Goal: Task Accomplishment & Management: Manage account settings

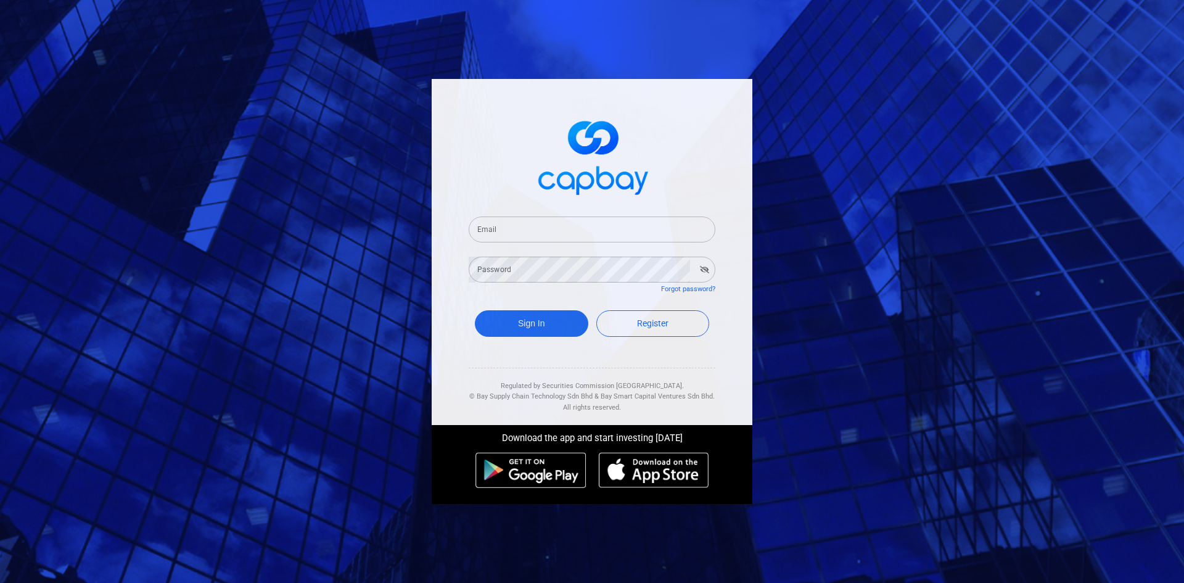
click at [549, 232] on input "Email" at bounding box center [592, 230] width 247 height 26
type input "[EMAIL_ADDRESS][DOMAIN_NAME]"
click at [522, 337] on div "Sign In Register" at bounding box center [592, 326] width 247 height 45
click at [526, 323] on button "Sign In" at bounding box center [532, 323] width 114 height 27
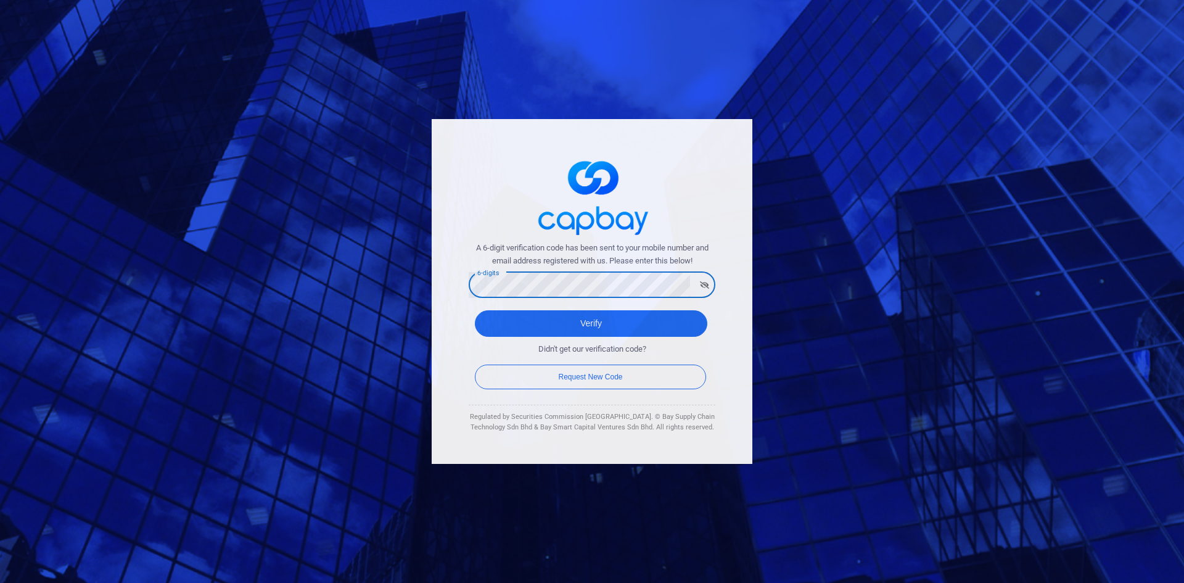
click at [475, 310] on button "Verify" at bounding box center [591, 323] width 233 height 27
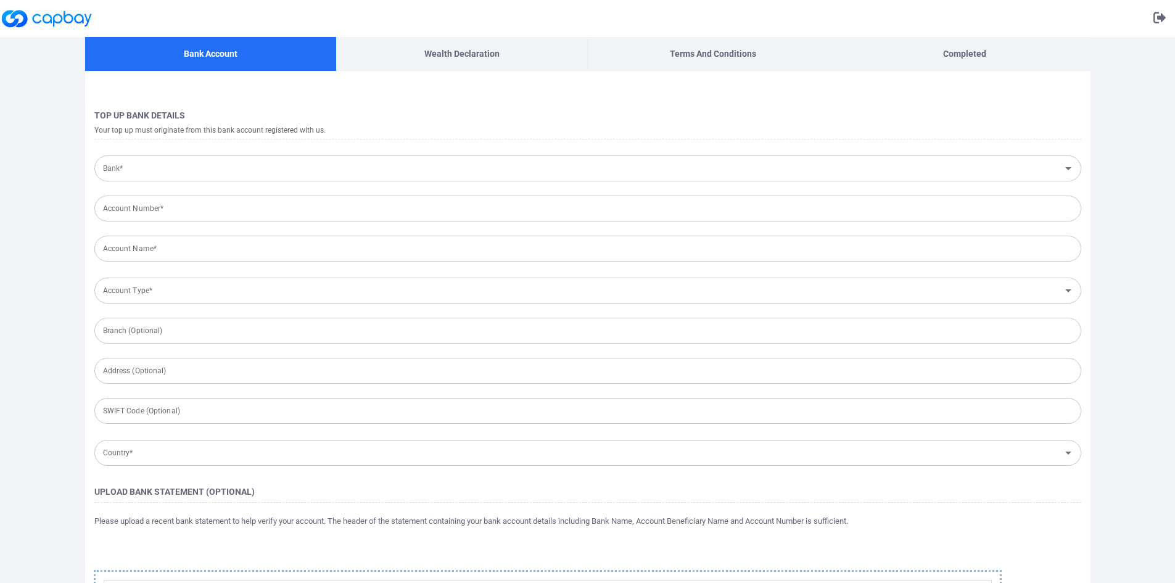
type input "[GEOGRAPHIC_DATA]"
click at [377, 168] on input "Bank*" at bounding box center [577, 168] width 959 height 23
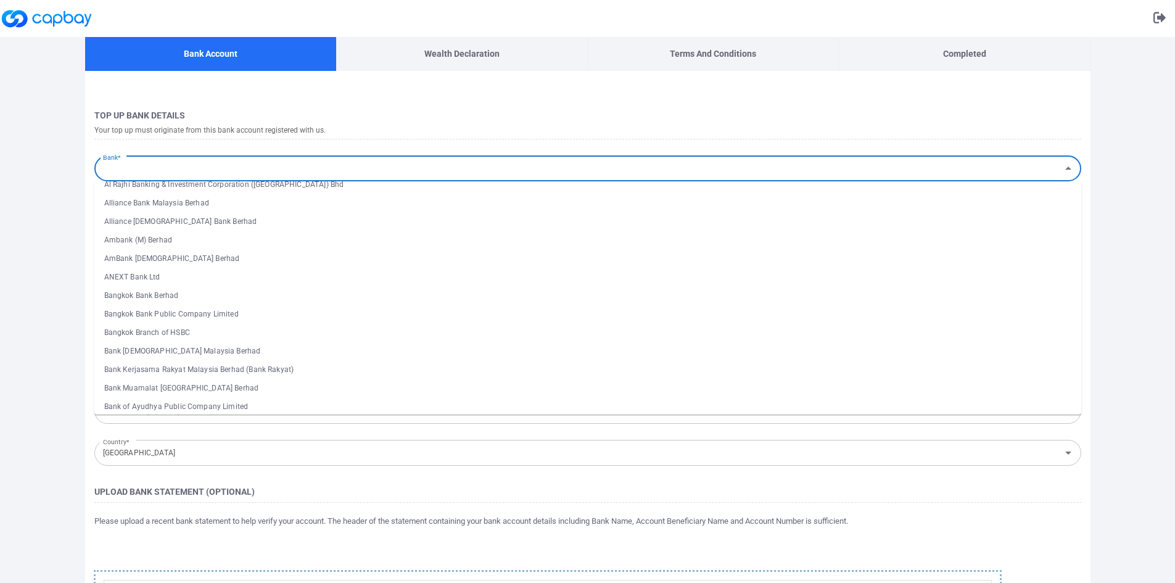
scroll to position [86, 0]
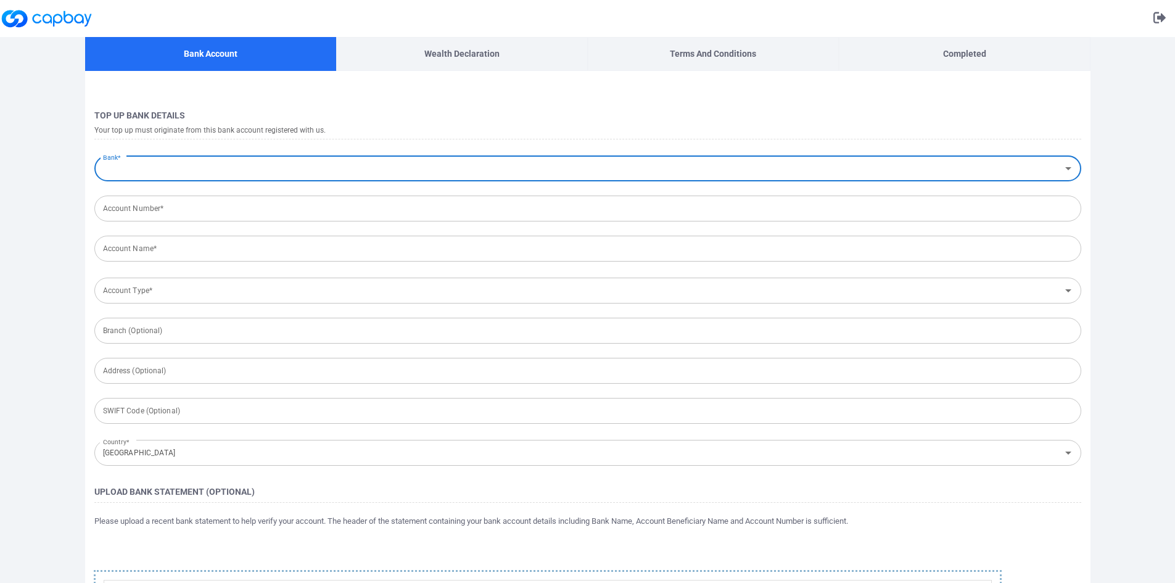
click at [1040, 165] on input "Bank*" at bounding box center [577, 168] width 959 height 23
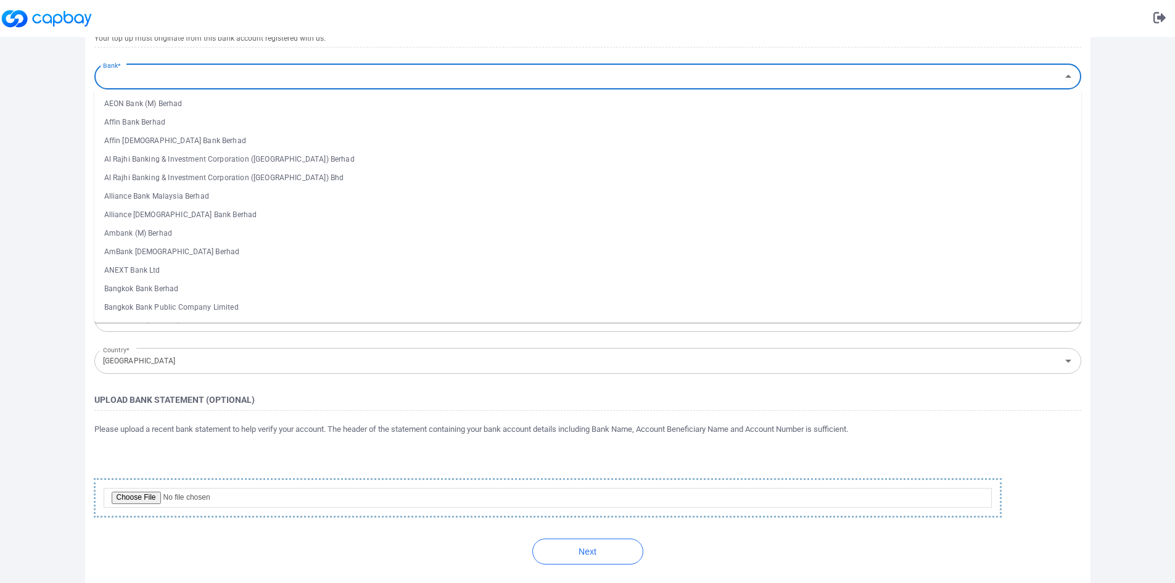
scroll to position [0, 0]
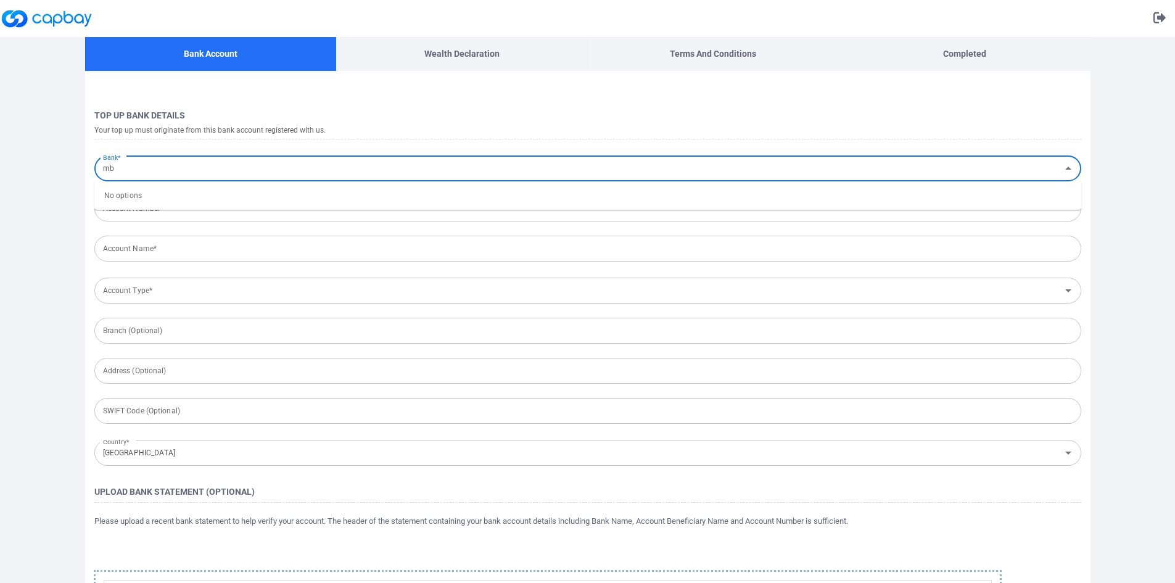
type input "m"
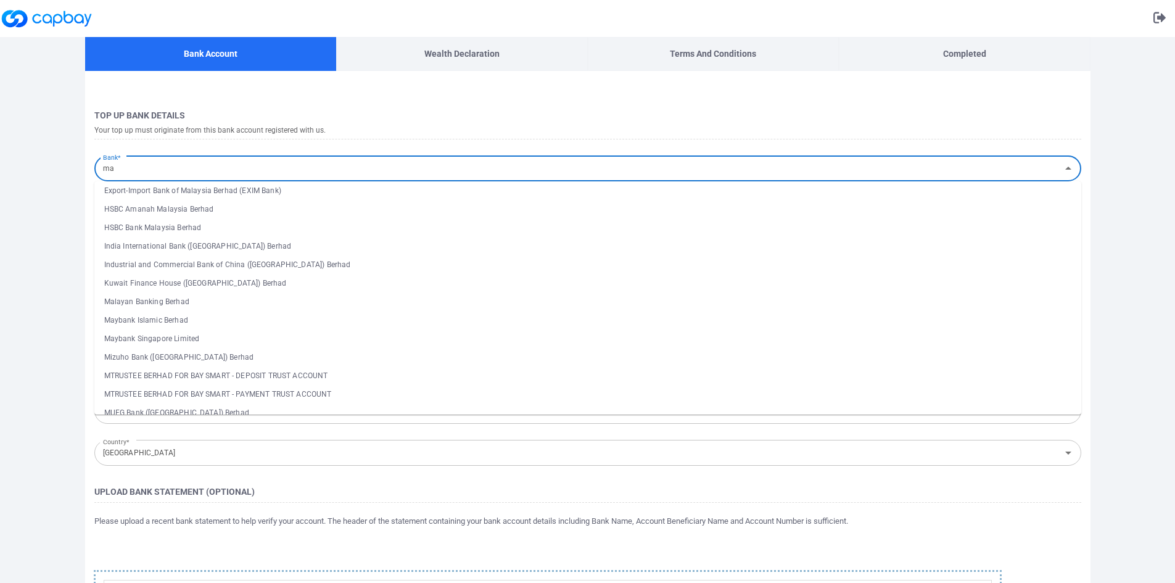
scroll to position [245, 0]
click at [167, 306] on li "Malayan Banking Berhad" at bounding box center [587, 302] width 987 height 19
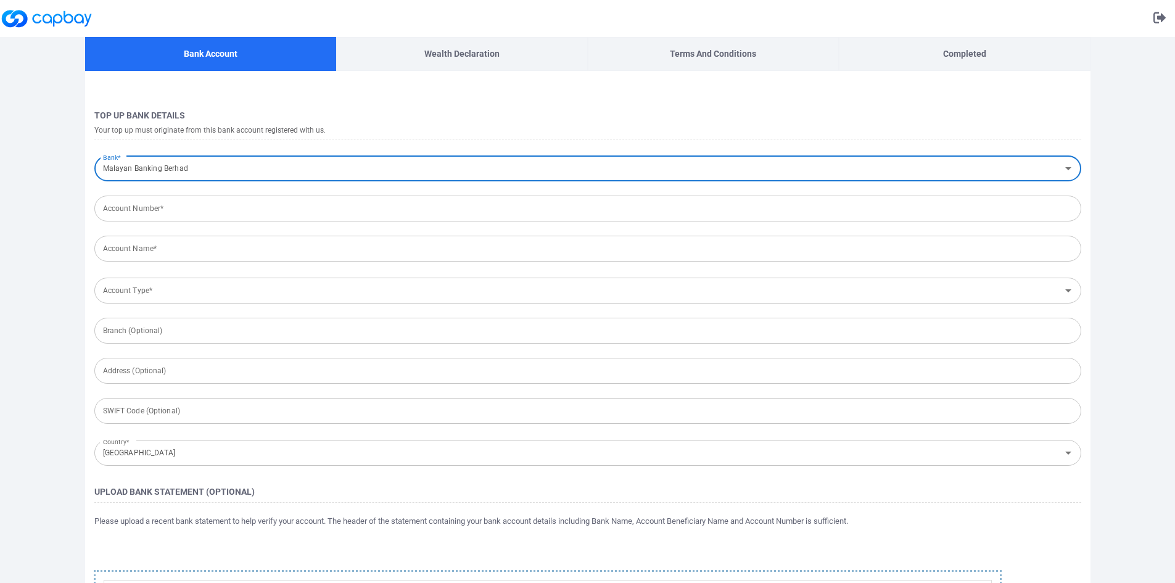
type input "Malayan Banking Berhad"
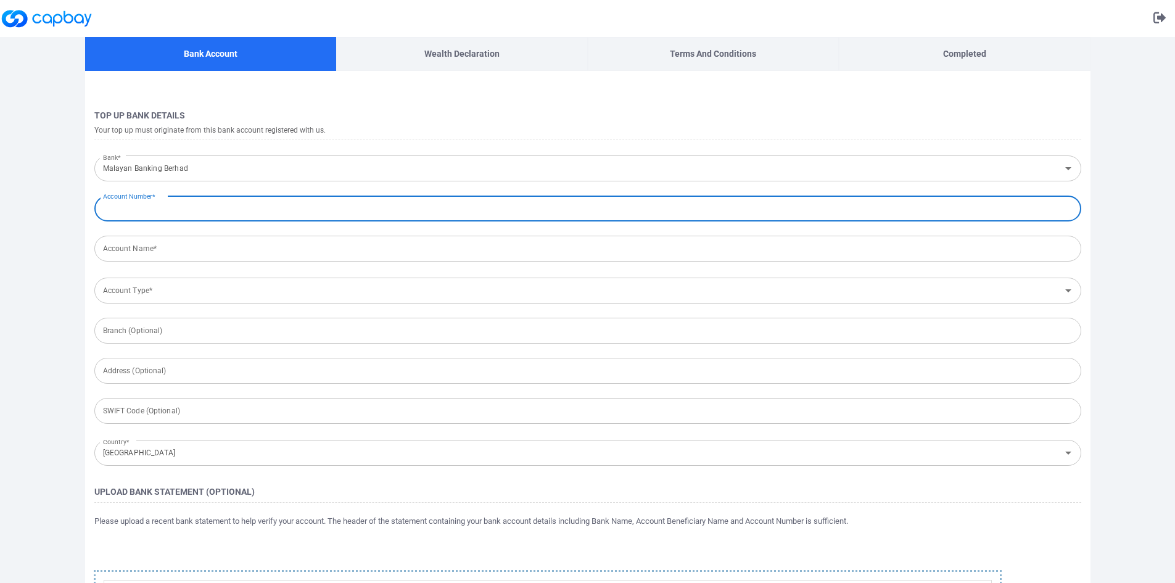
click at [308, 204] on input "Account Number*" at bounding box center [587, 209] width 987 height 26
paste input "[URL][DOMAIN_NAME]"
type input "[URL][DOMAIN_NAME]"
